Goal: Task Accomplishment & Management: Use online tool/utility

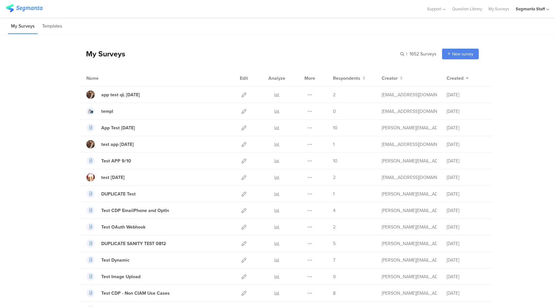
click at [530, 7] on div "Segmanta Staff" at bounding box center [530, 9] width 29 height 6
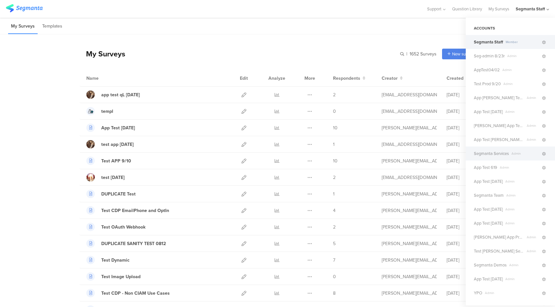
click at [501, 156] on span "Segmanta Services" at bounding box center [491, 154] width 35 height 6
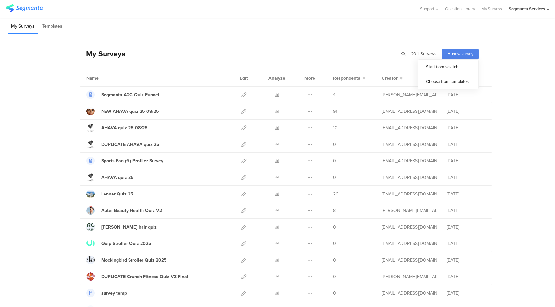
click at [462, 51] on span "New survey" at bounding box center [462, 54] width 21 height 6
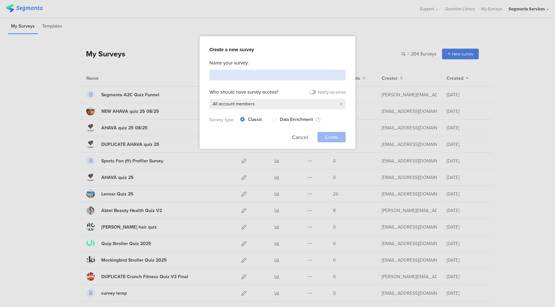
click at [260, 73] on input at bounding box center [277, 75] width 136 height 11
type input "InstaCart"
